Goal: Find specific page/section: Find specific page/section

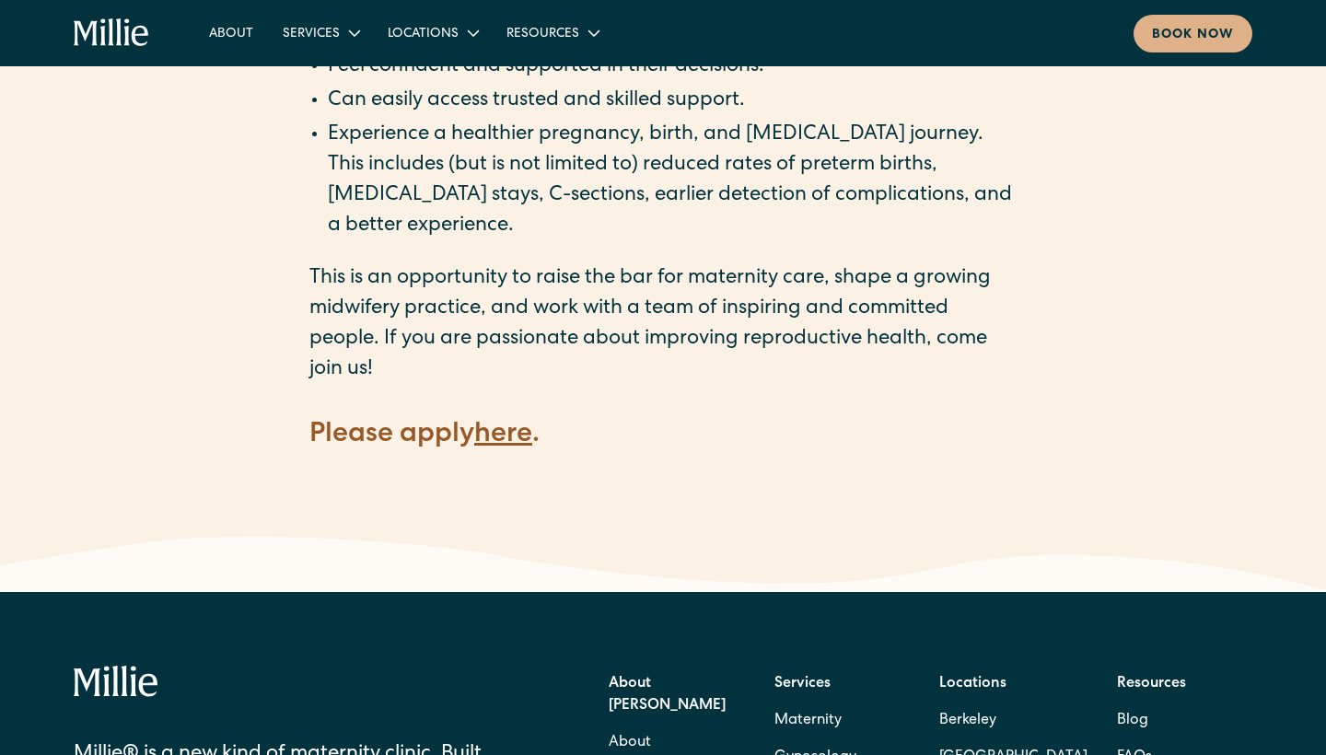
scroll to position [2543, 0]
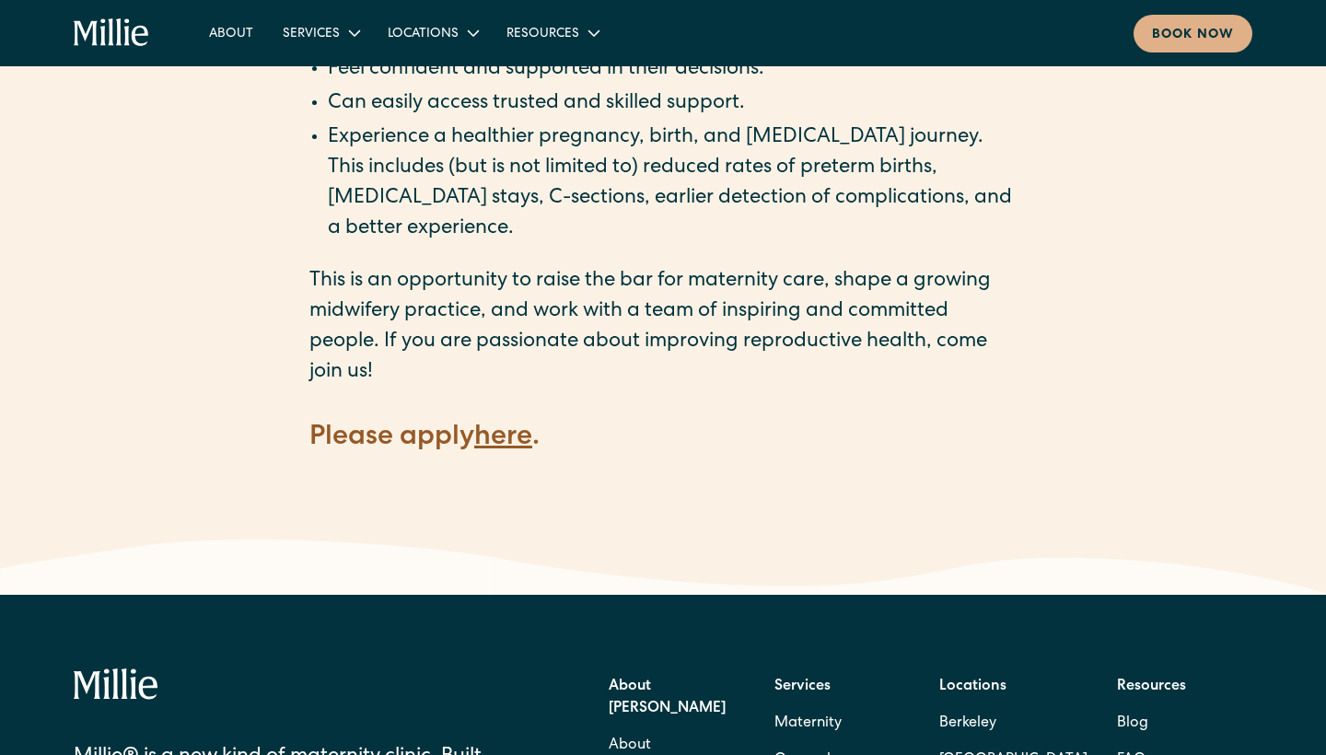
click at [525, 424] on strong "here" at bounding box center [503, 438] width 58 height 28
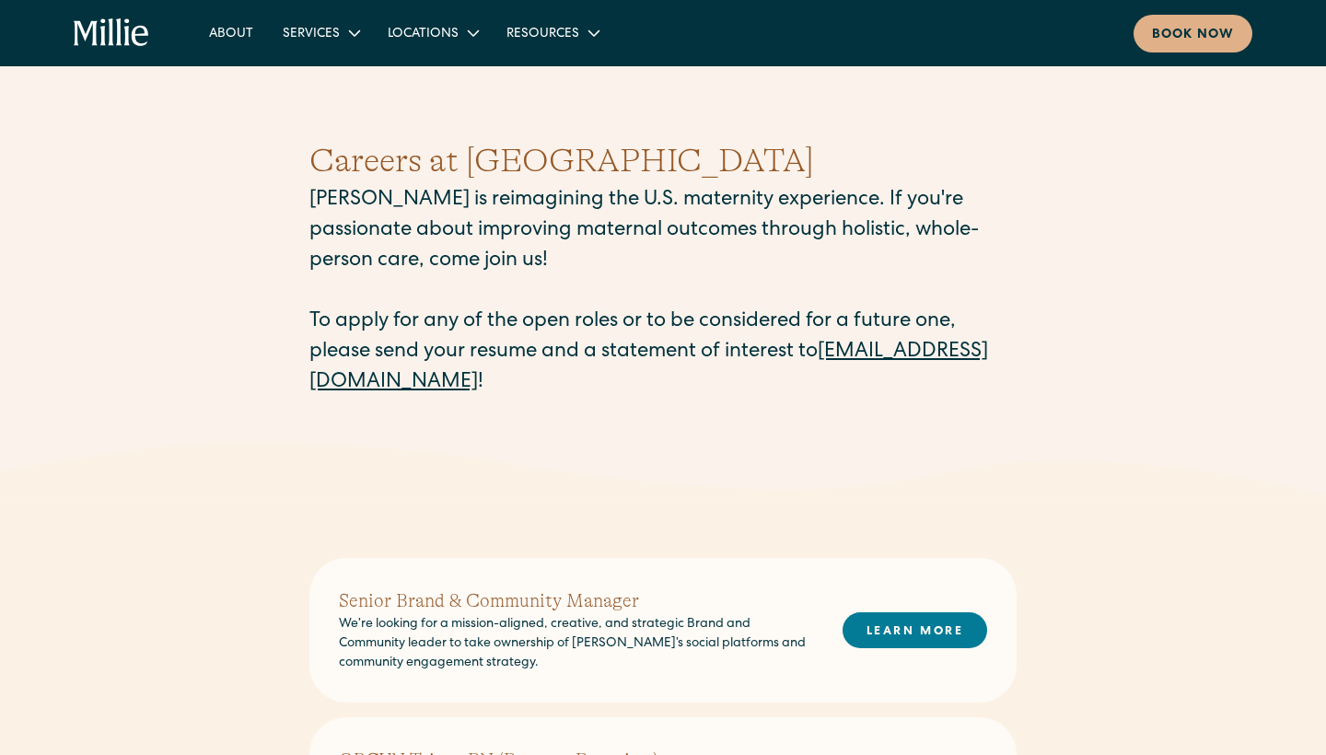
click at [452, 377] on link "careers@millieclinic.com" at bounding box center [648, 367] width 679 height 51
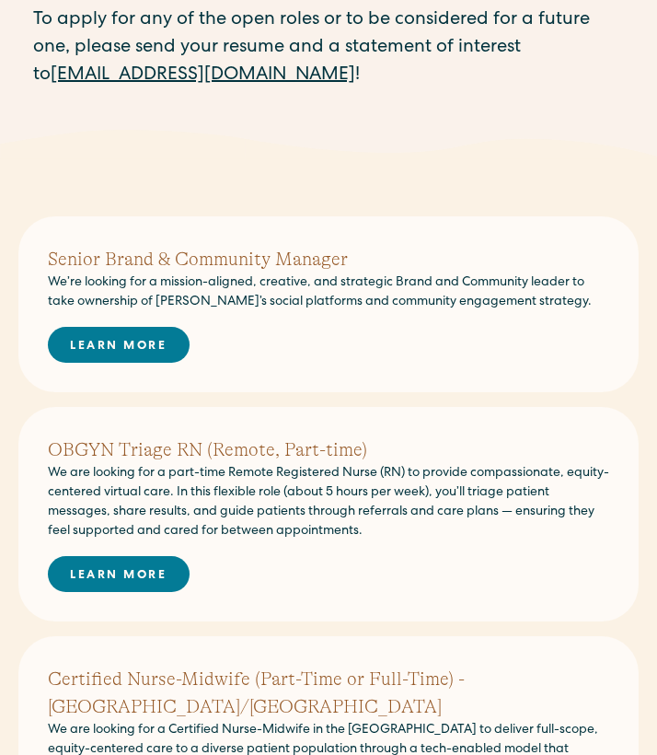
scroll to position [283, 0]
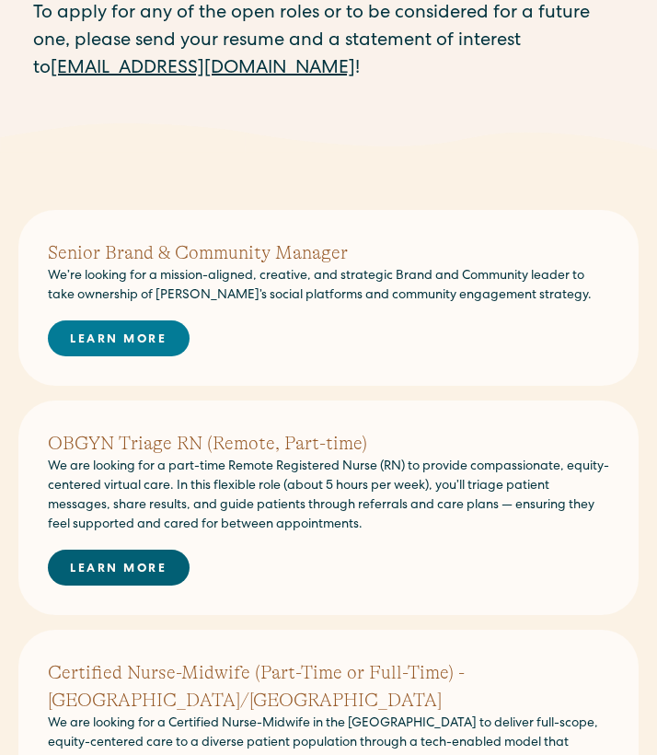
click at [135, 570] on link "LEARN MORE" at bounding box center [119, 568] width 142 height 36
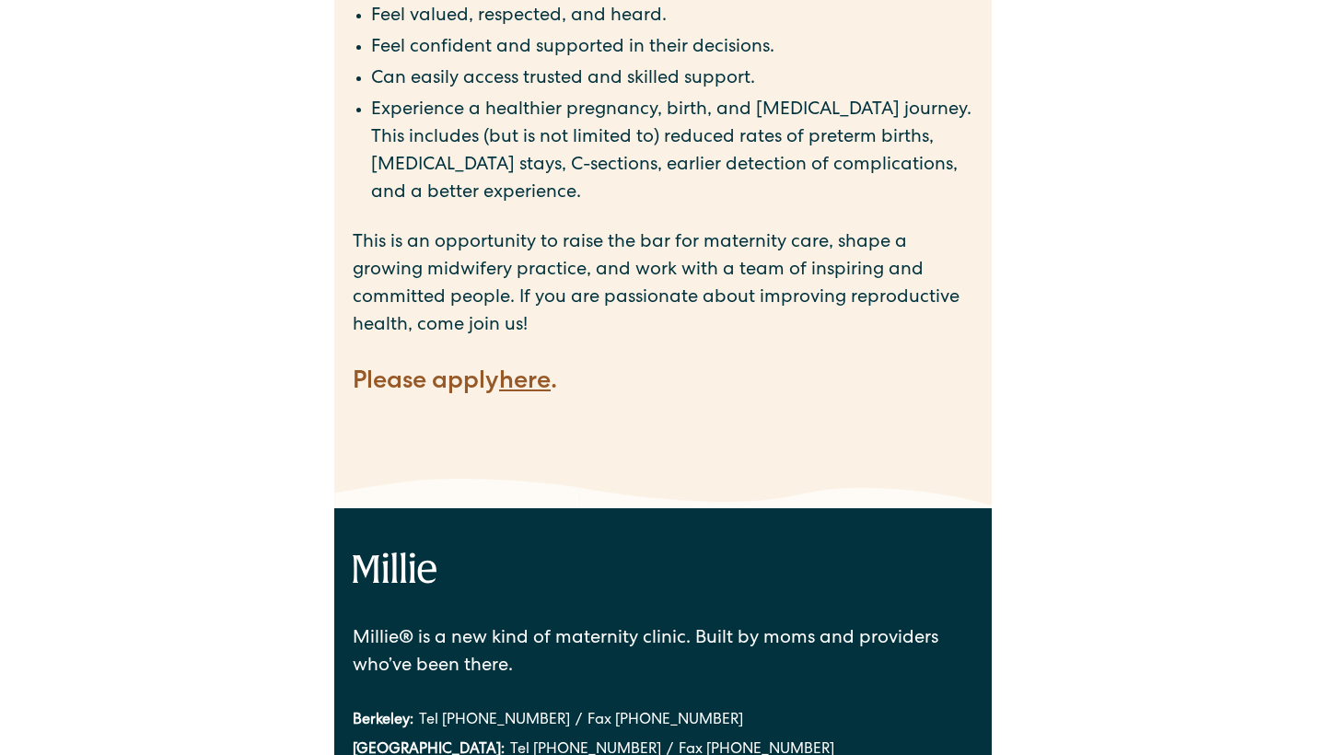
scroll to position [2338, 0]
